Goal: Task Accomplishment & Management: Complete application form

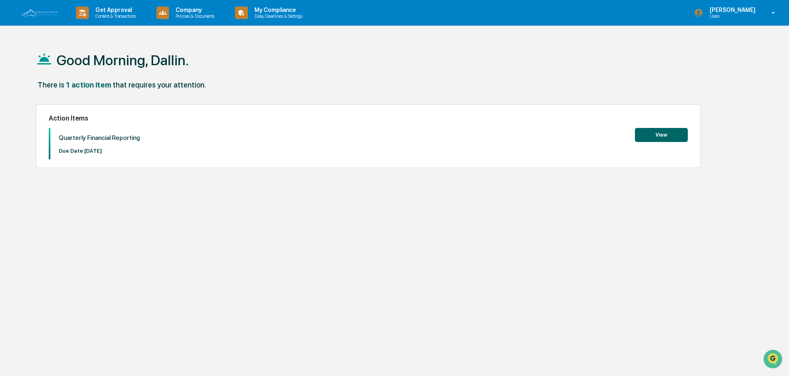
click at [662, 132] on button "View" at bounding box center [661, 135] width 53 height 14
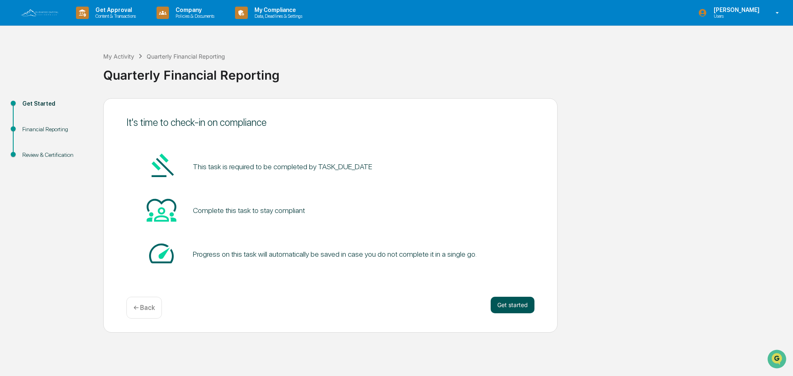
click at [495, 307] on button "Get started" at bounding box center [512, 305] width 44 height 17
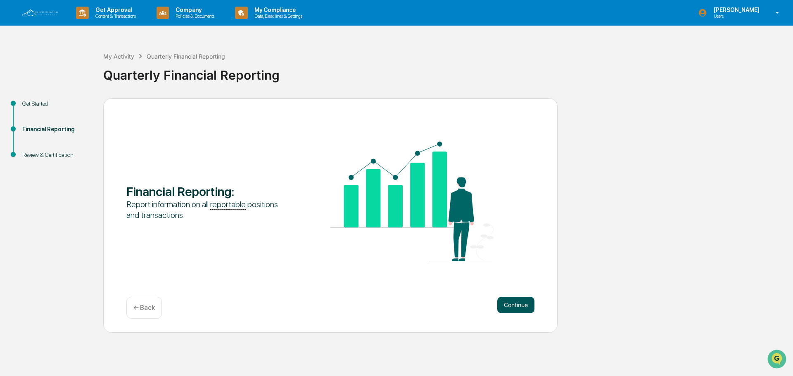
click at [508, 305] on button "Continue" at bounding box center [515, 305] width 37 height 17
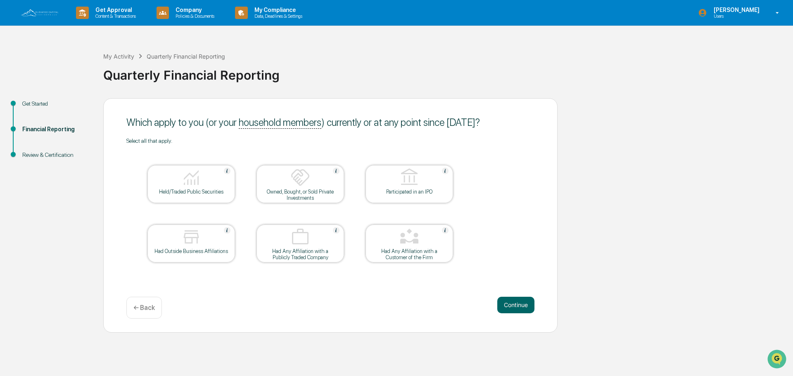
click at [206, 189] on div "Held/Traded Public Securities" at bounding box center [191, 192] width 74 height 6
click at [514, 304] on button "Continue" at bounding box center [515, 305] width 37 height 17
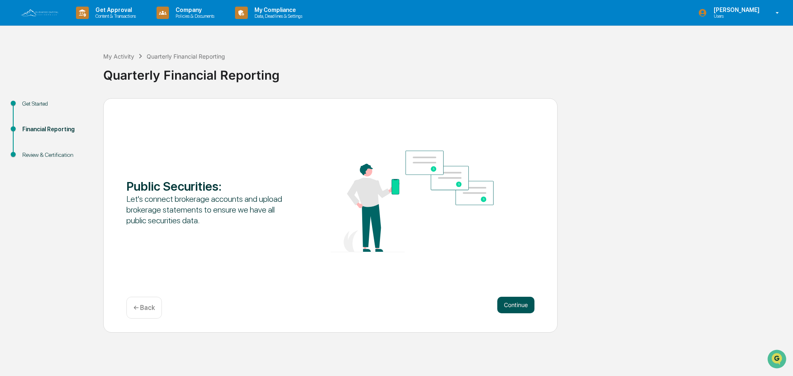
click at [518, 303] on button "Continue" at bounding box center [515, 305] width 37 height 17
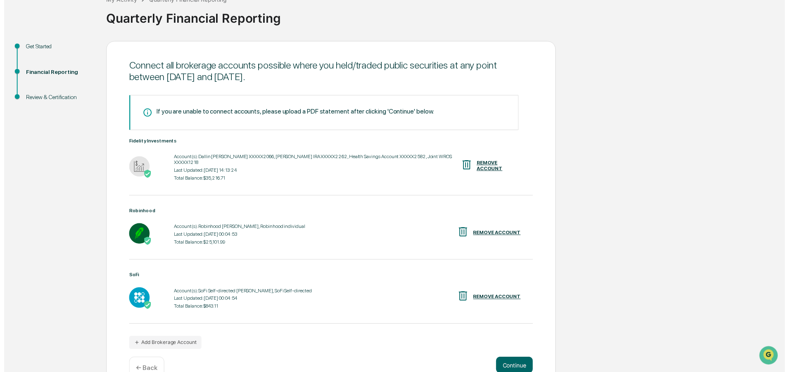
scroll to position [71, 0]
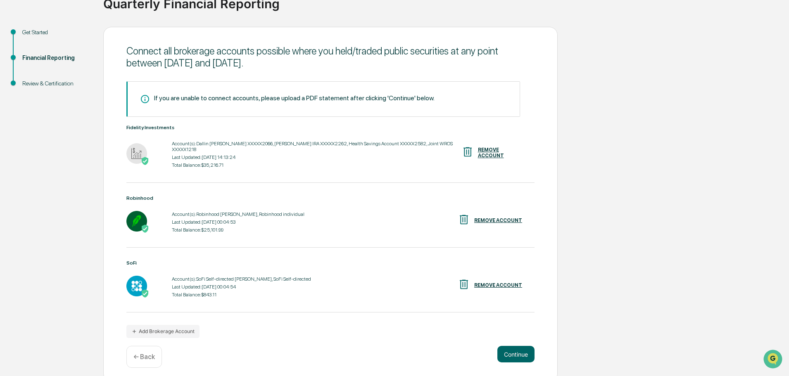
drag, startPoint x: 516, startPoint y: 349, endPoint x: 492, endPoint y: 336, distance: 27.9
click at [516, 349] on button "Continue" at bounding box center [515, 354] width 37 height 17
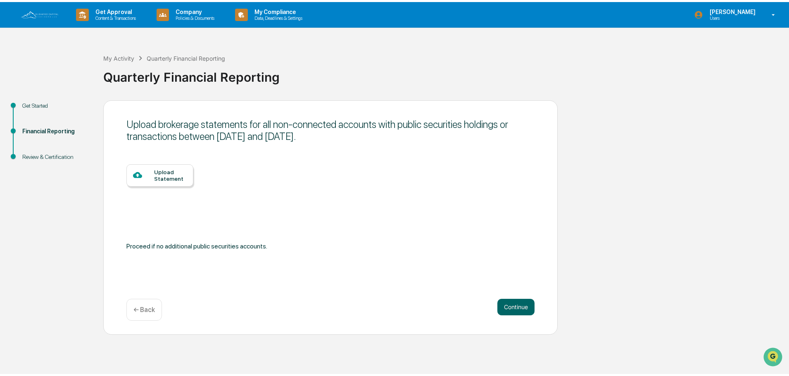
scroll to position [0, 0]
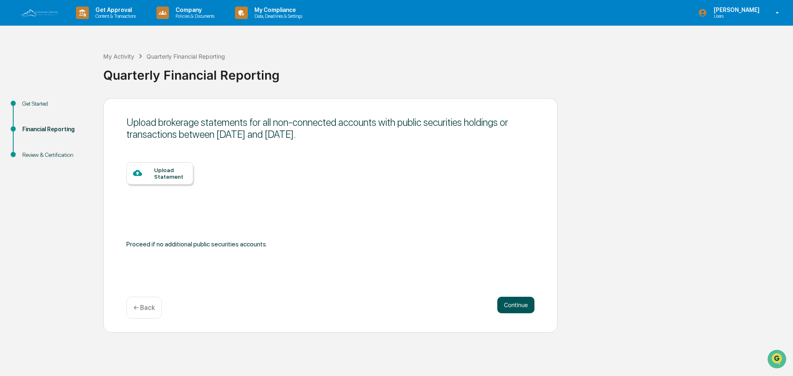
click at [506, 301] on button "Continue" at bounding box center [515, 305] width 37 height 17
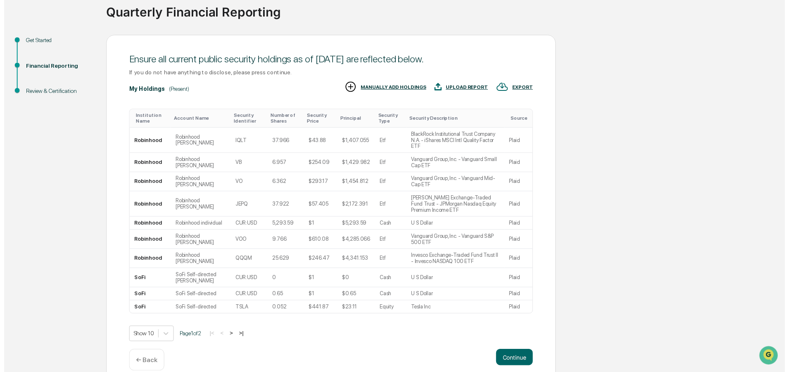
scroll to position [76, 0]
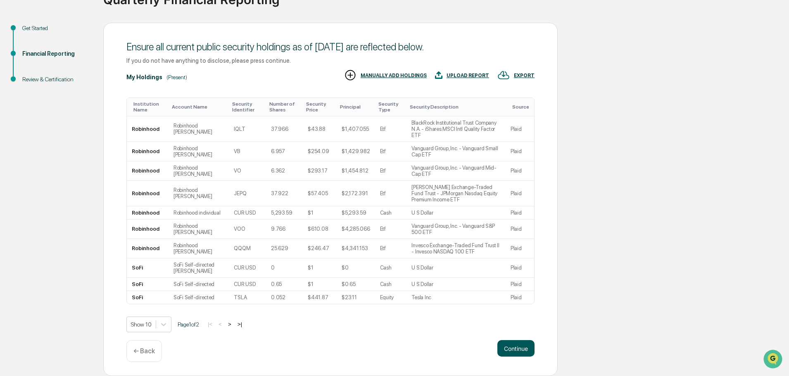
click at [525, 351] on button "Continue" at bounding box center [515, 348] width 37 height 17
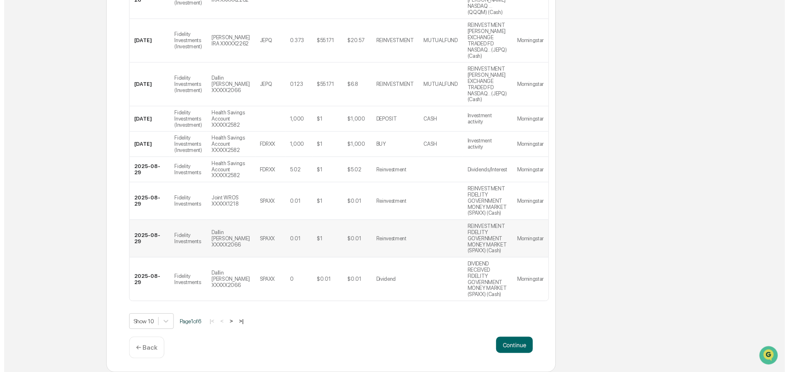
scroll to position [273, 0]
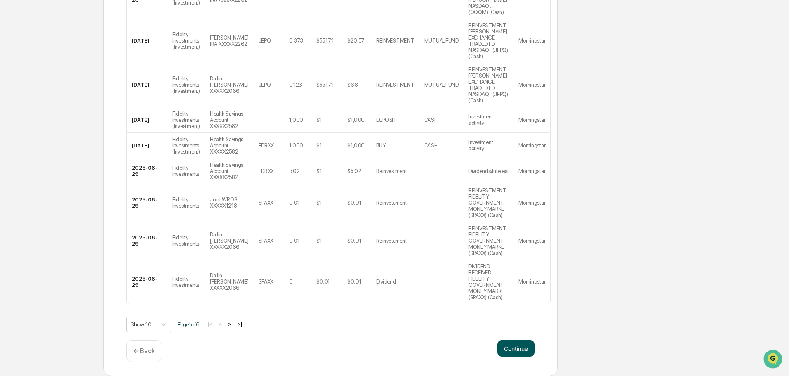
click at [507, 355] on button "Continue" at bounding box center [515, 348] width 37 height 17
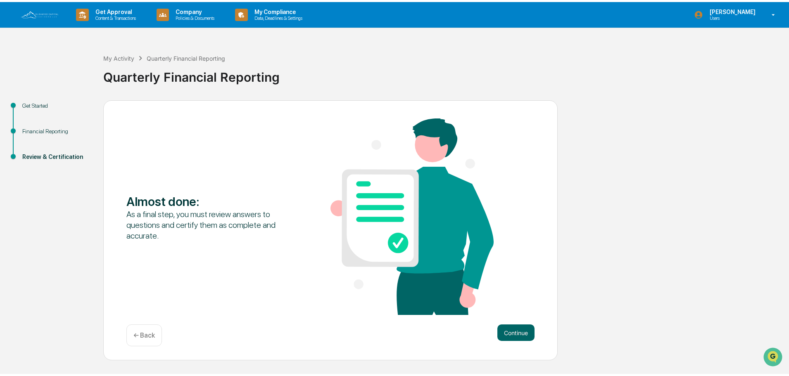
scroll to position [0, 0]
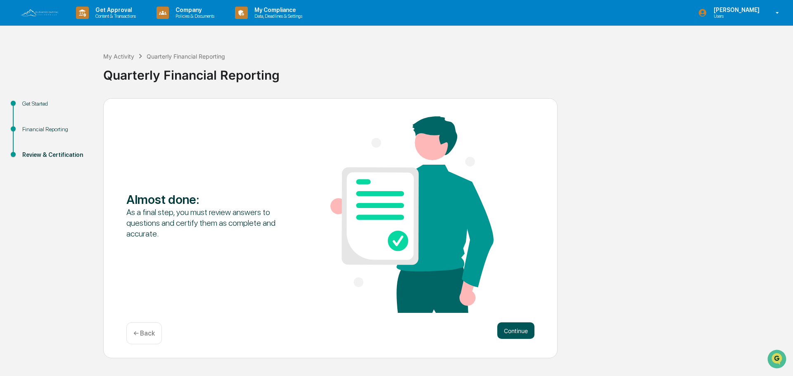
click at [513, 331] on button "Continue" at bounding box center [515, 330] width 37 height 17
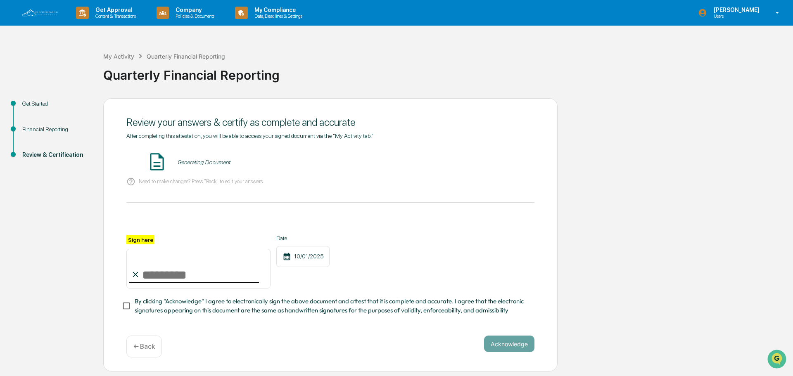
click at [155, 272] on input "Sign here" at bounding box center [198, 269] width 144 height 40
type input "**********"
click at [455, 240] on div "**********" at bounding box center [330, 262] width 408 height 54
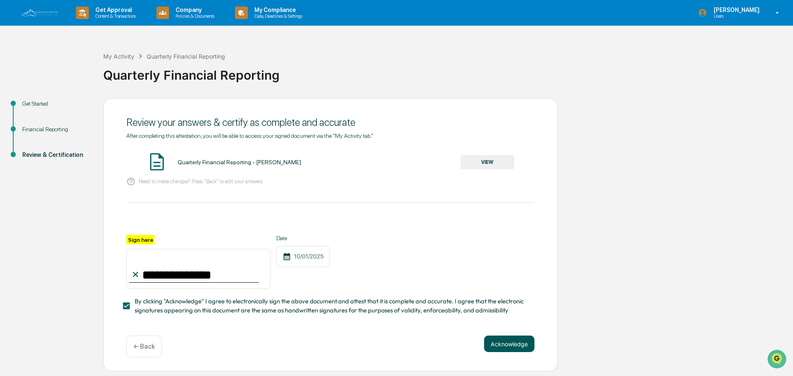
click at [507, 346] on button "Acknowledge" at bounding box center [509, 344] width 50 height 17
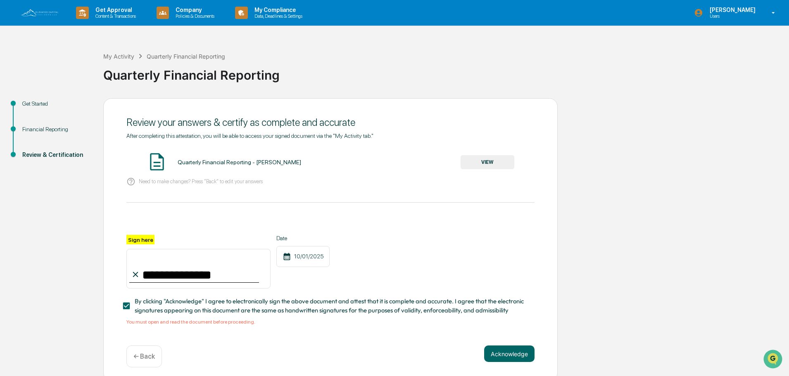
click at [210, 166] on div "Quarterly Financial Reporting - [PERSON_NAME] VIEW" at bounding box center [330, 163] width 408 height 22
click at [487, 161] on button "VIEW" at bounding box center [487, 162] width 54 height 14
